Goal: Navigation & Orientation: Find specific page/section

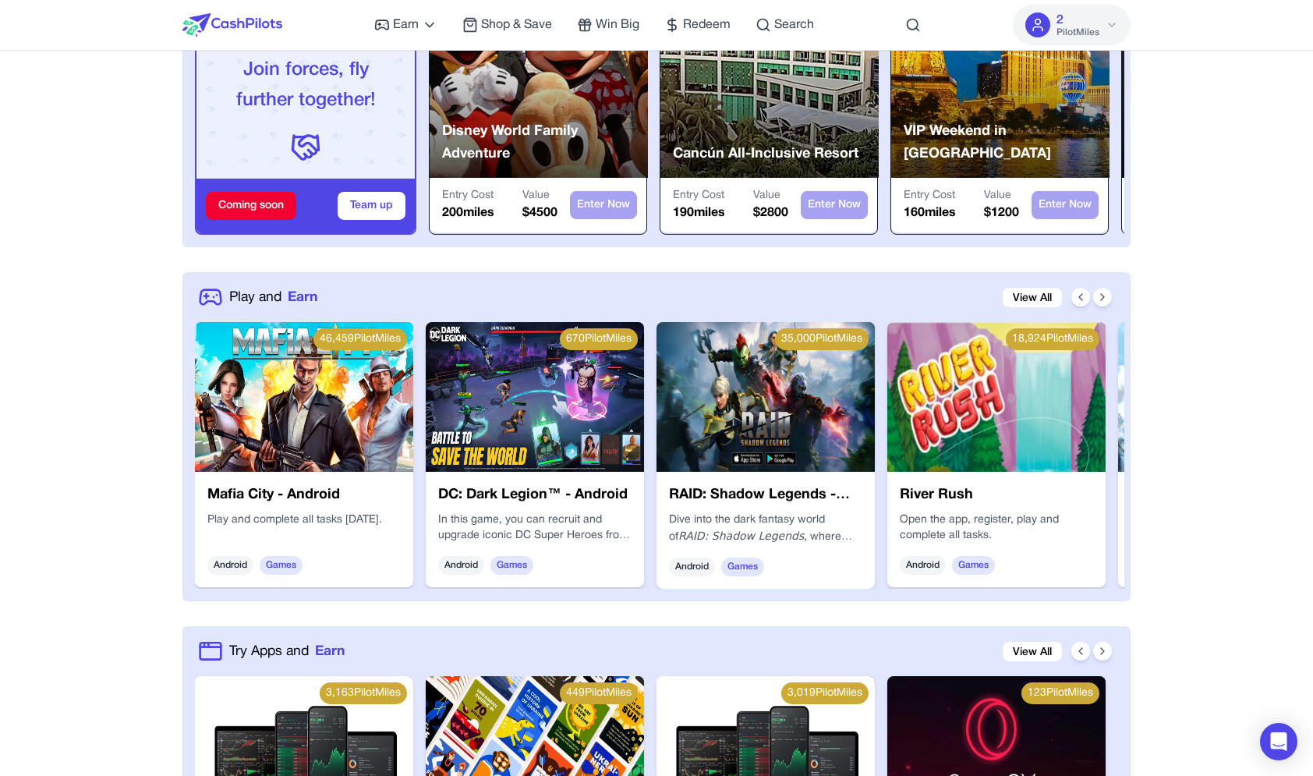
scroll to position [3263, 0]
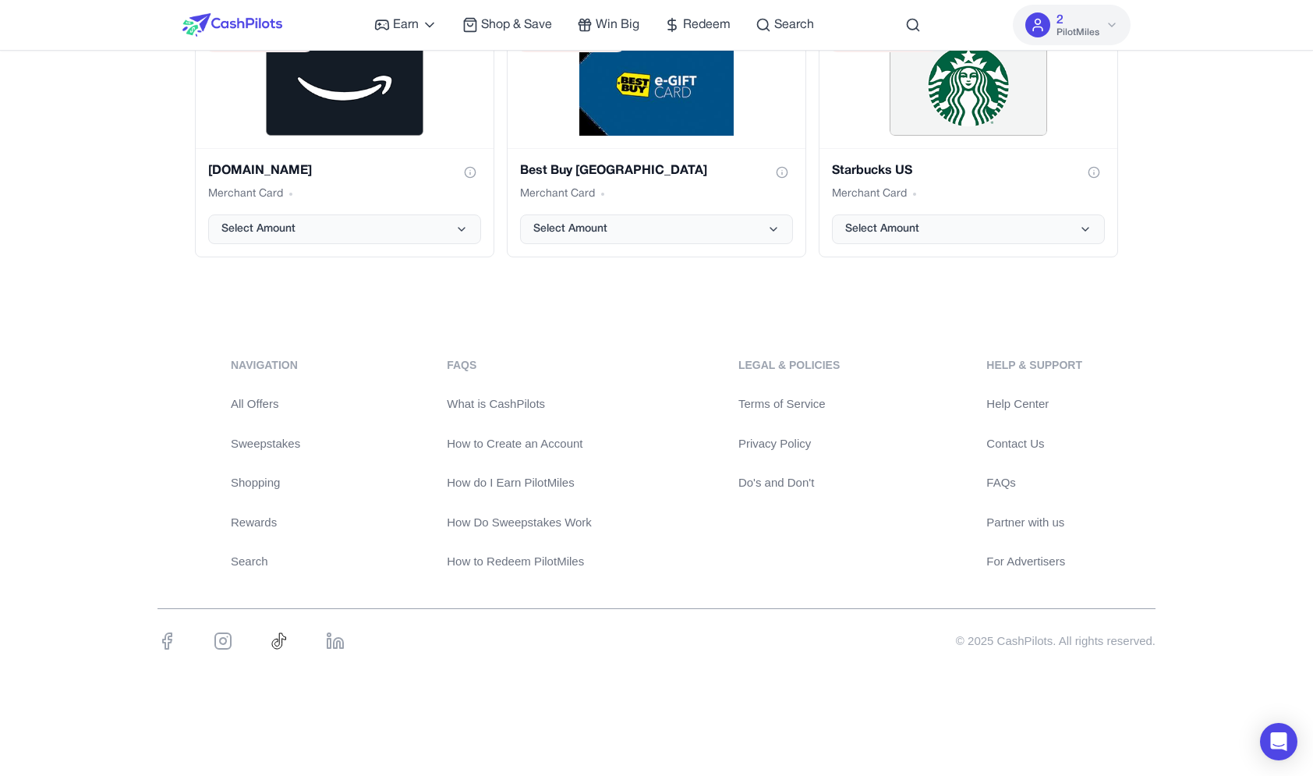
click at [1044, 553] on link "For Advertisers" at bounding box center [1034, 562] width 96 height 18
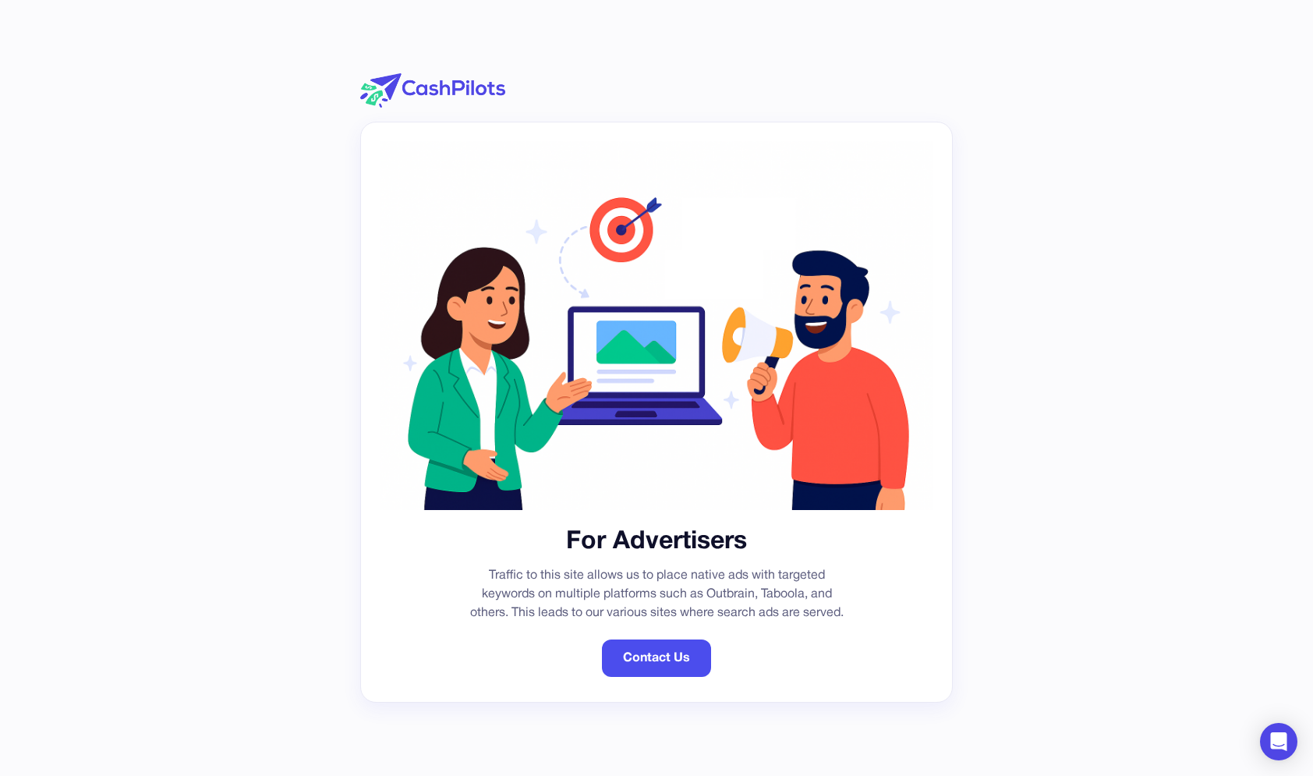
click at [429, 145] on img at bounding box center [656, 325] width 553 height 369
